Goal: Task Accomplishment & Management: Manage account settings

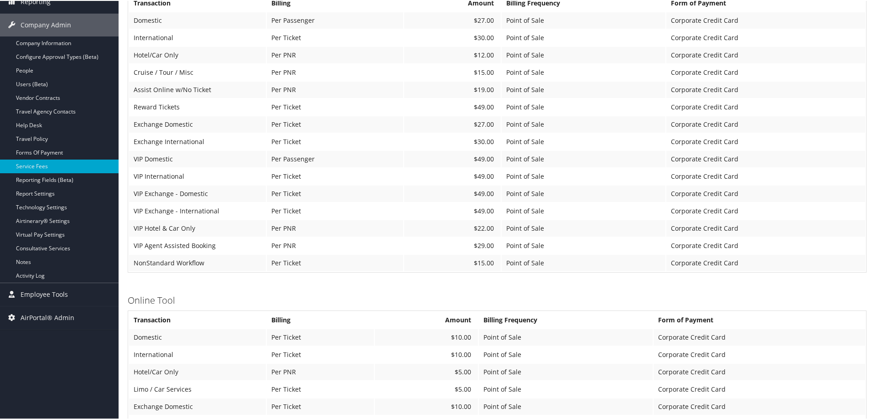
scroll to position [365, 0]
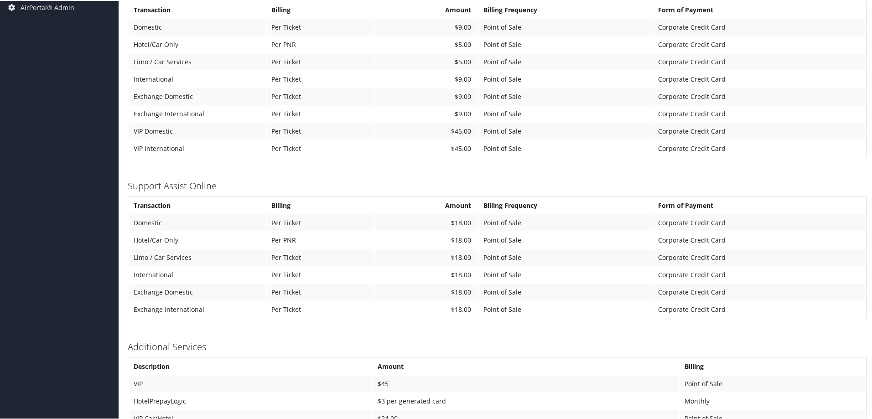
scroll to position [487, 0]
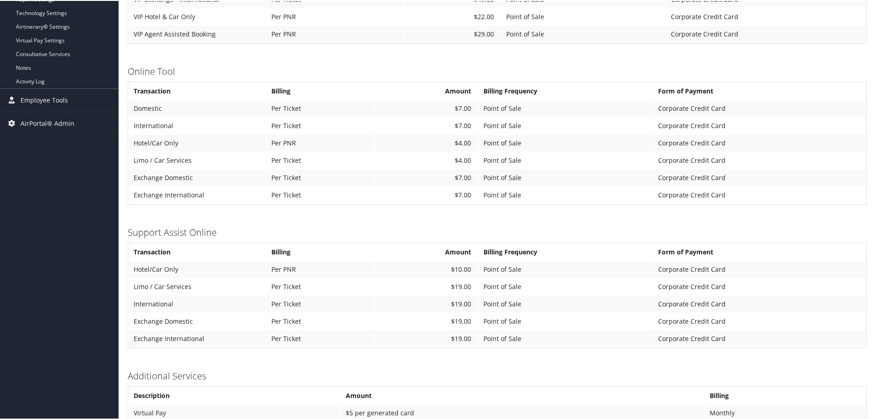
scroll to position [365, 0]
